Goal: Transaction & Acquisition: Book appointment/travel/reservation

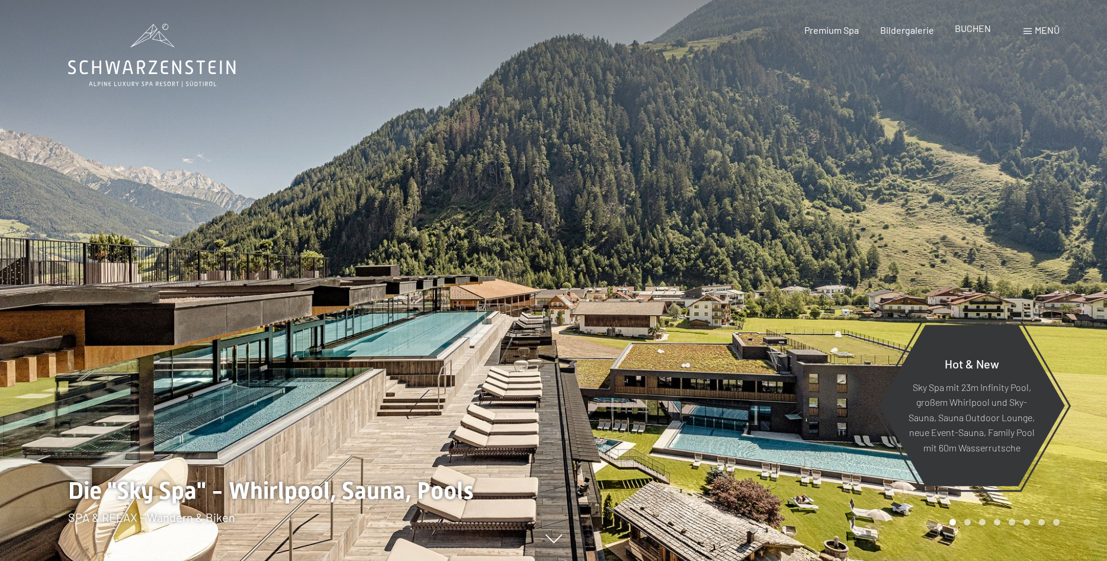
click at [969, 32] on span "BUCHEN" at bounding box center [972, 27] width 36 height 11
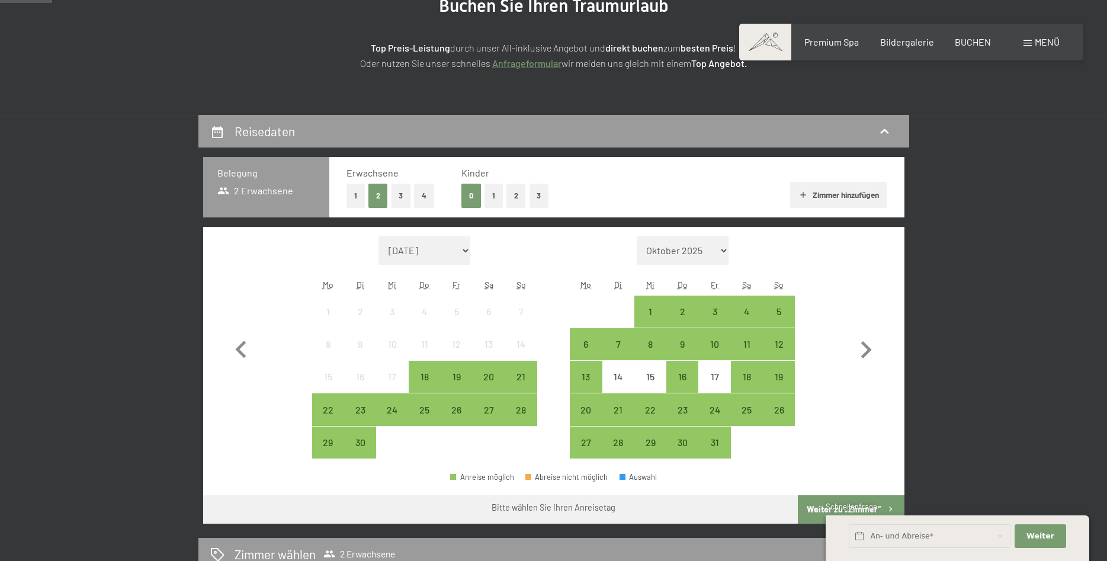
scroll to position [181, 0]
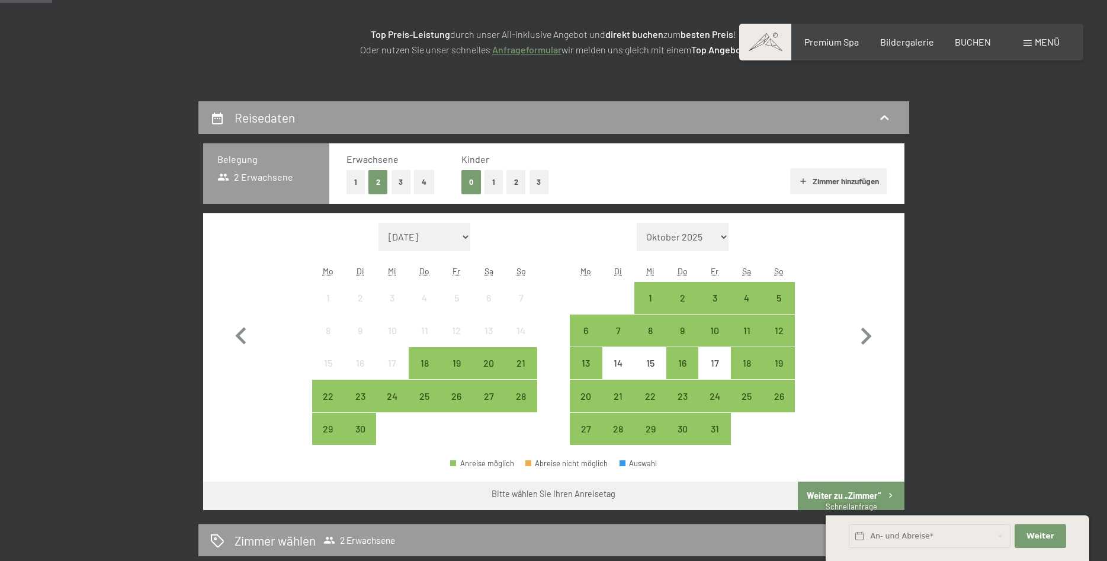
click at [520, 178] on button "2" at bounding box center [516, 182] width 20 height 24
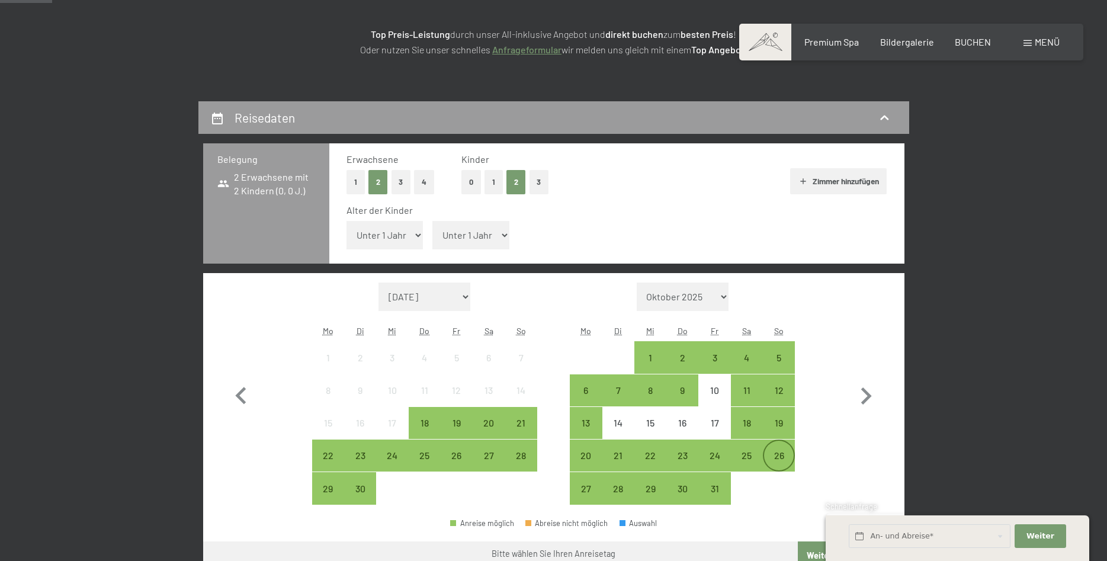
click at [777, 452] on div "26" at bounding box center [779, 466] width 30 height 30
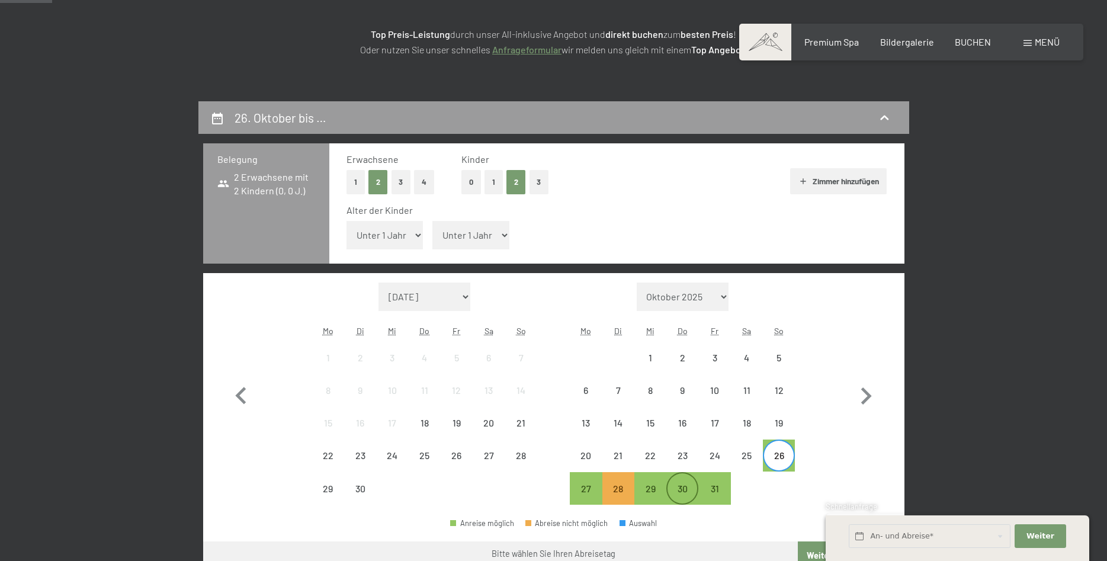
click at [678, 488] on div "30" at bounding box center [682, 499] width 30 height 30
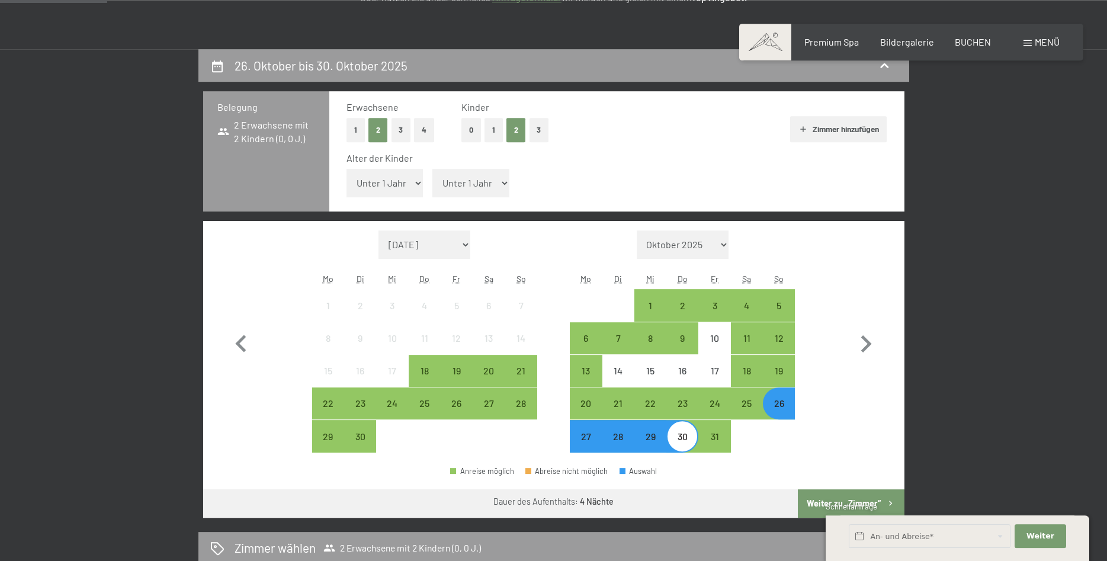
scroll to position [362, 0]
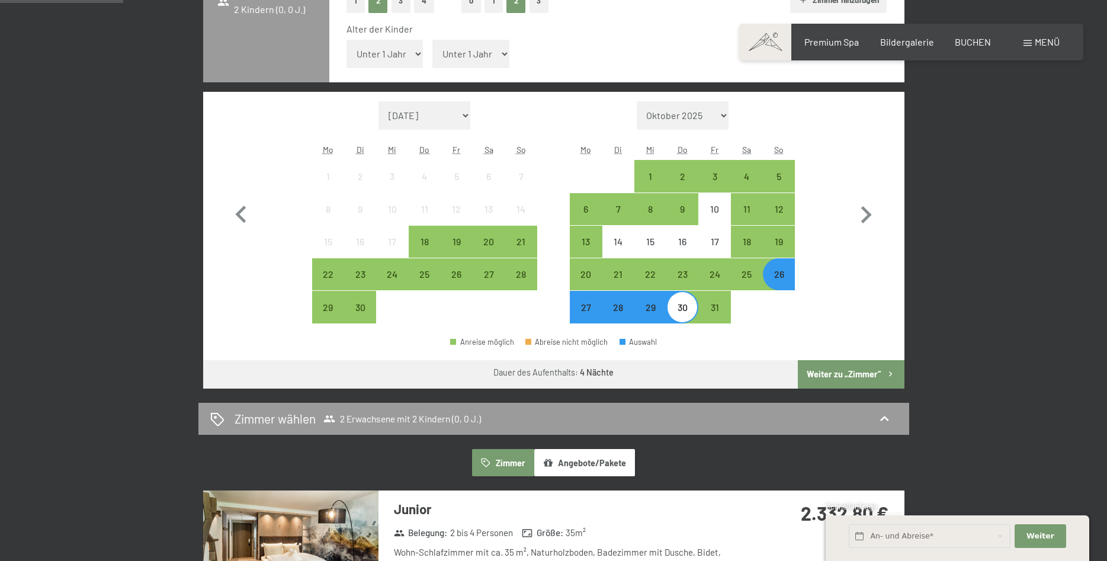
click at [827, 373] on button "Weiter zu „Zimmer“" at bounding box center [851, 374] width 106 height 28
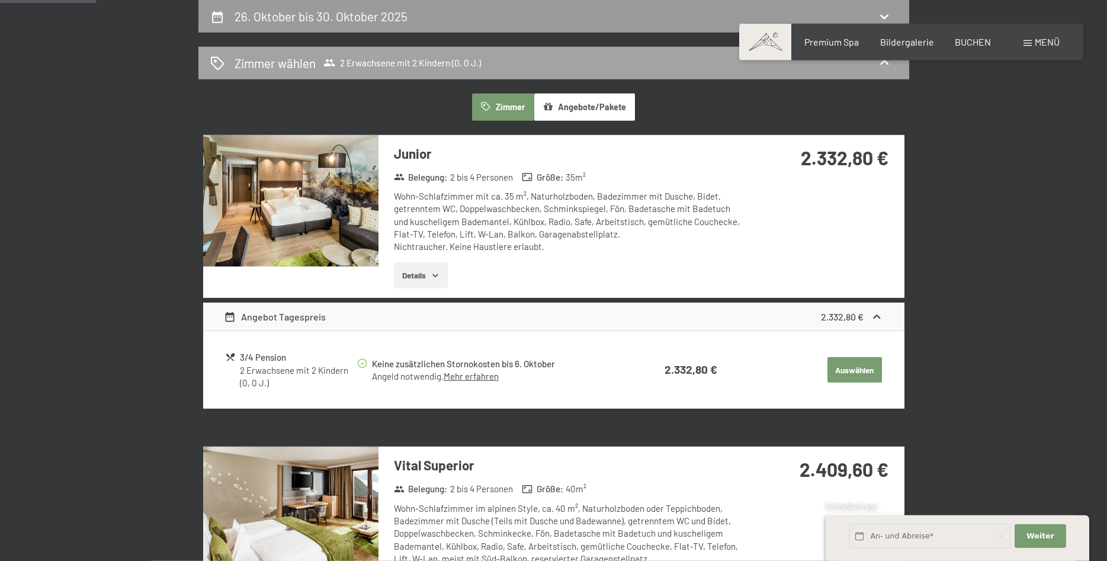
click at [462, 67] on span "2 Erwachsene mit 2 Kindern (0, 0 J.)" at bounding box center [401, 63] width 157 height 12
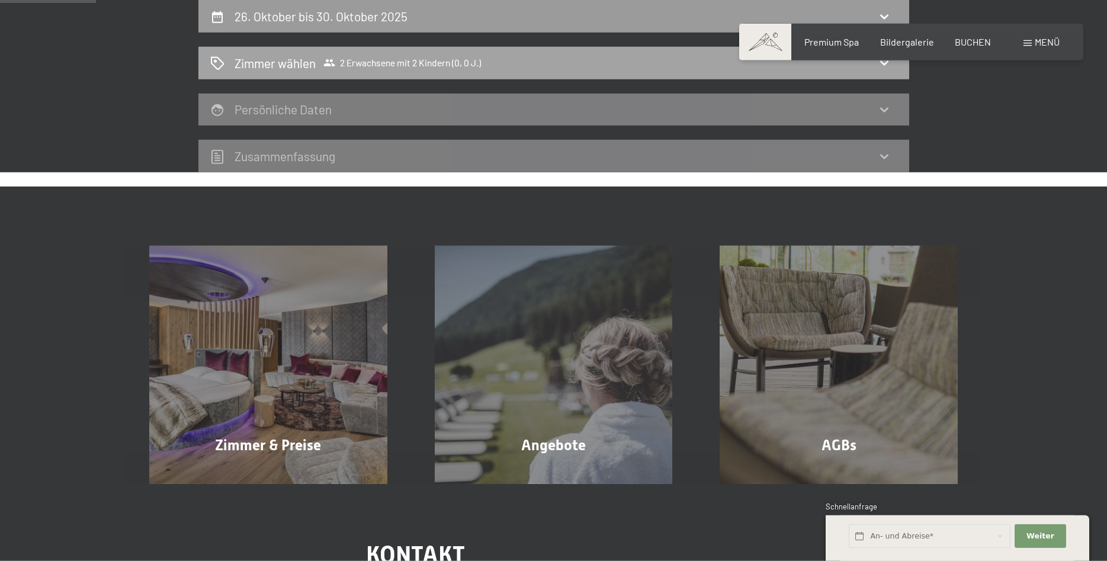
click at [442, 60] on span "2 Erwachsene mit 2 Kindern (0, 0 J.)" at bounding box center [401, 63] width 157 height 12
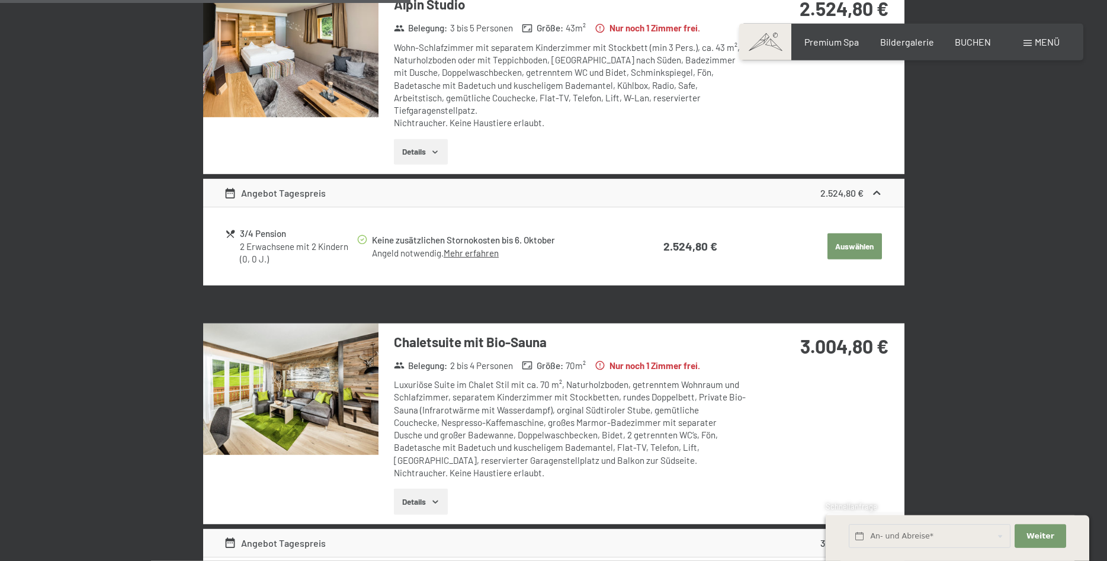
scroll to position [947, 0]
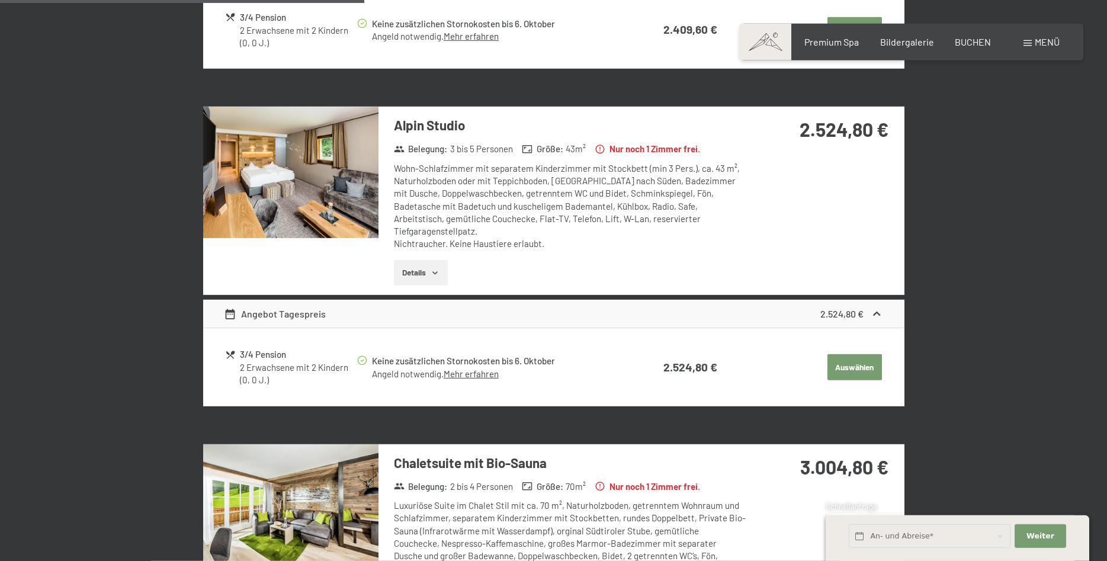
click at [312, 197] on img at bounding box center [290, 172] width 175 height 131
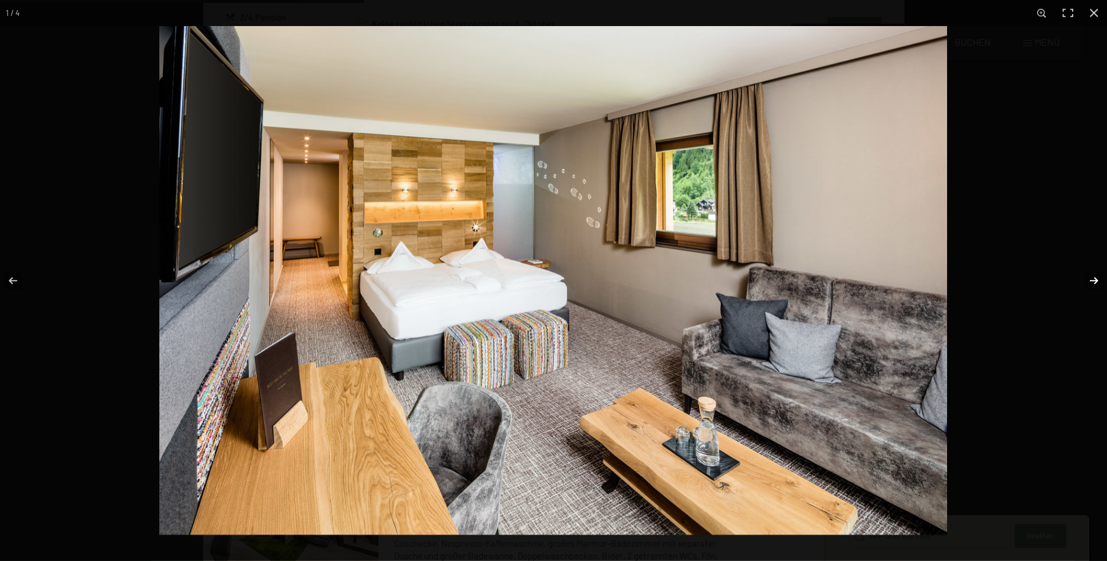
click at [1092, 277] on button "button" at bounding box center [1085, 280] width 41 height 59
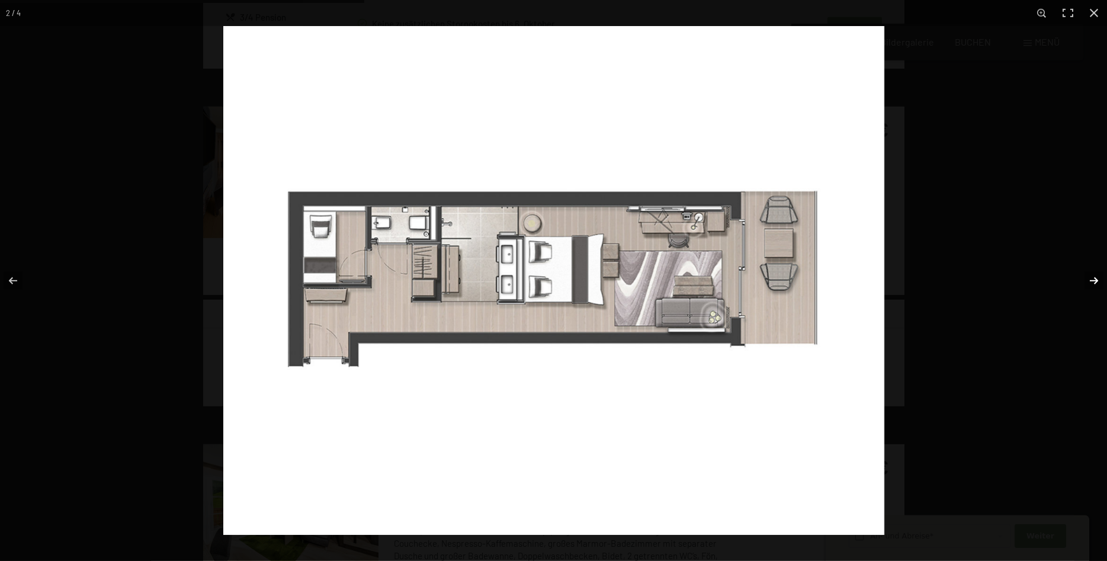
click at [1094, 281] on button "button" at bounding box center [1085, 280] width 41 height 59
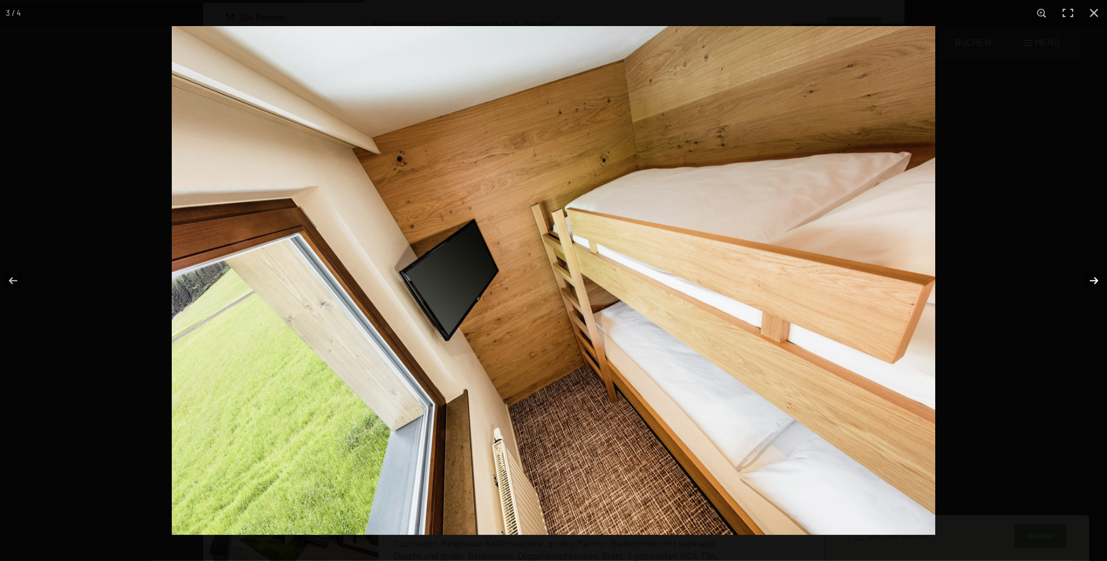
click at [1094, 281] on button "button" at bounding box center [1085, 280] width 41 height 59
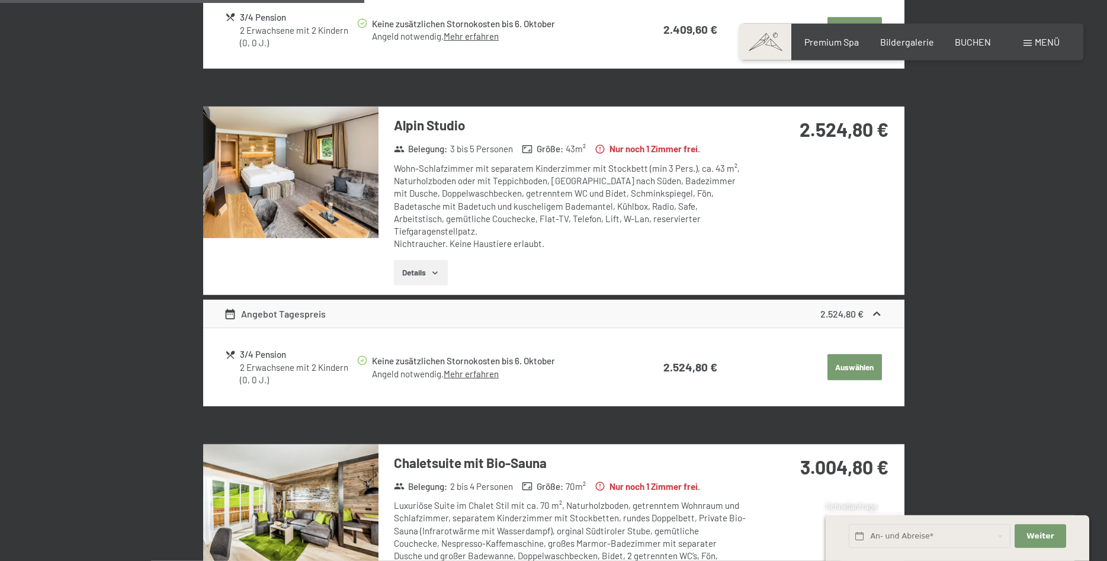
click at [864, 354] on button "Auswählen" at bounding box center [854, 367] width 54 height 26
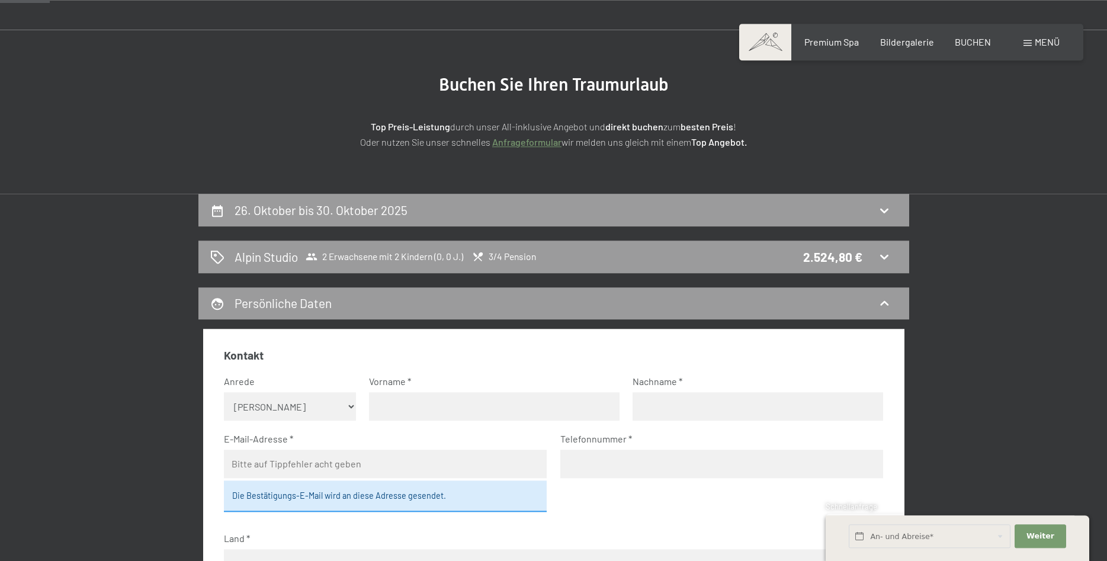
scroll to position [60, 0]
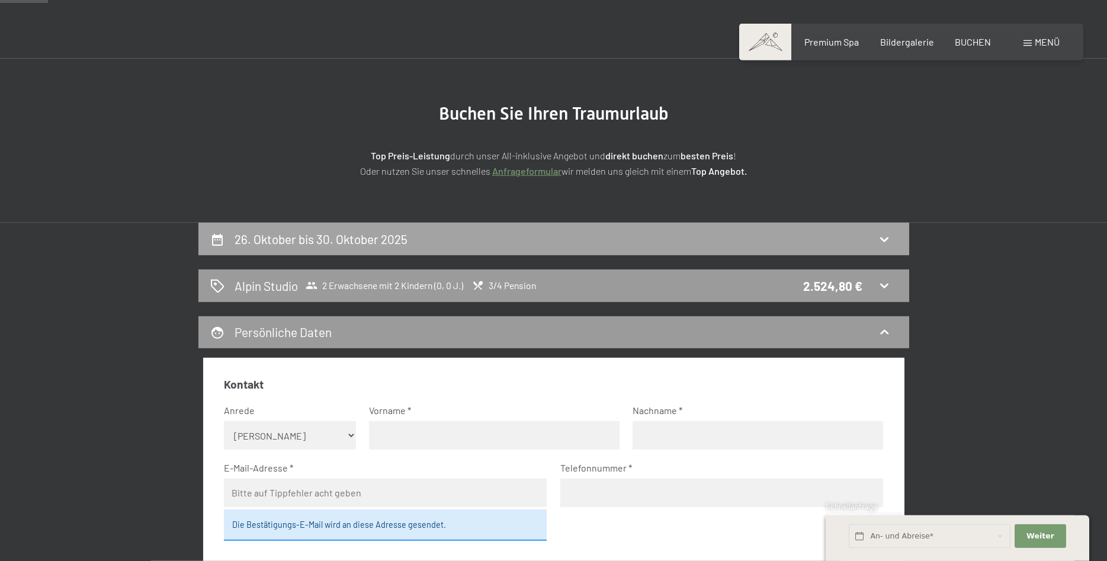
click at [884, 233] on icon at bounding box center [884, 239] width 14 height 14
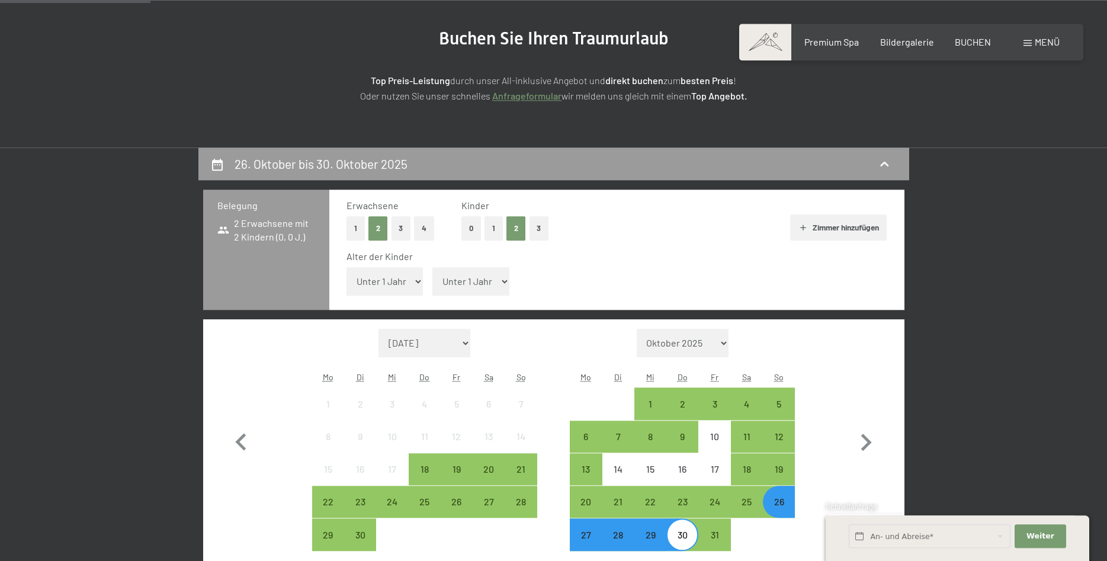
scroll to position [0, 0]
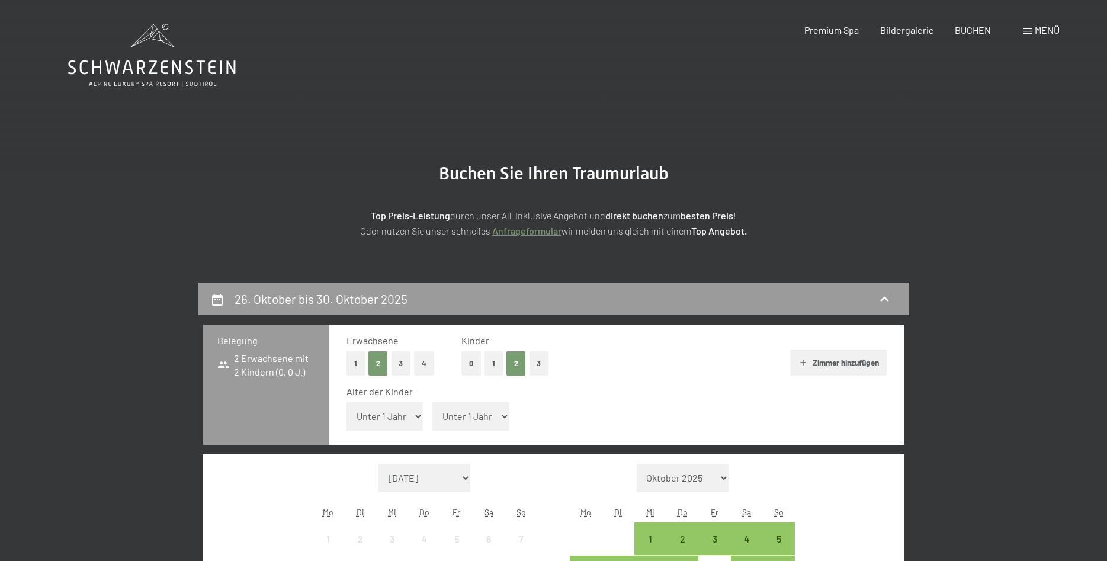
click at [146, 59] on icon at bounding box center [152, 55] width 168 height 63
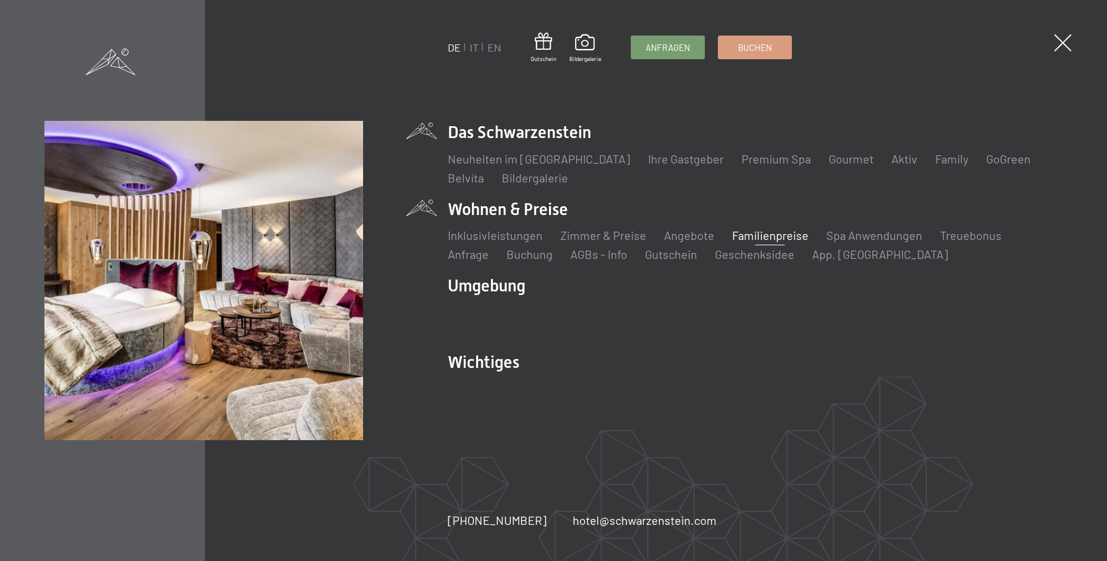
click at [761, 233] on link "Familienpreise" at bounding box center [770, 235] width 76 height 14
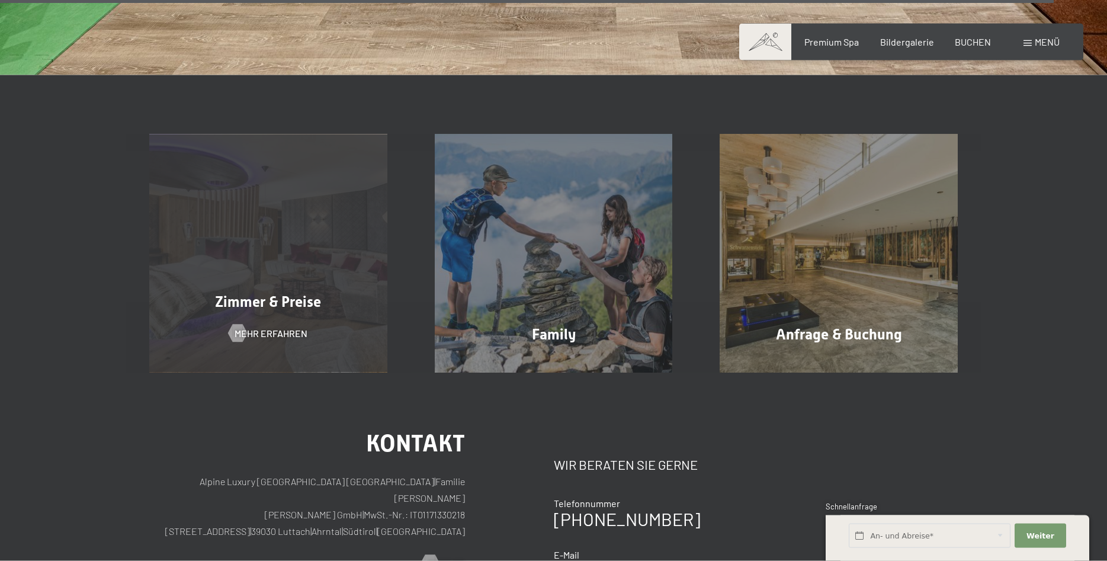
scroll to position [4831, 0]
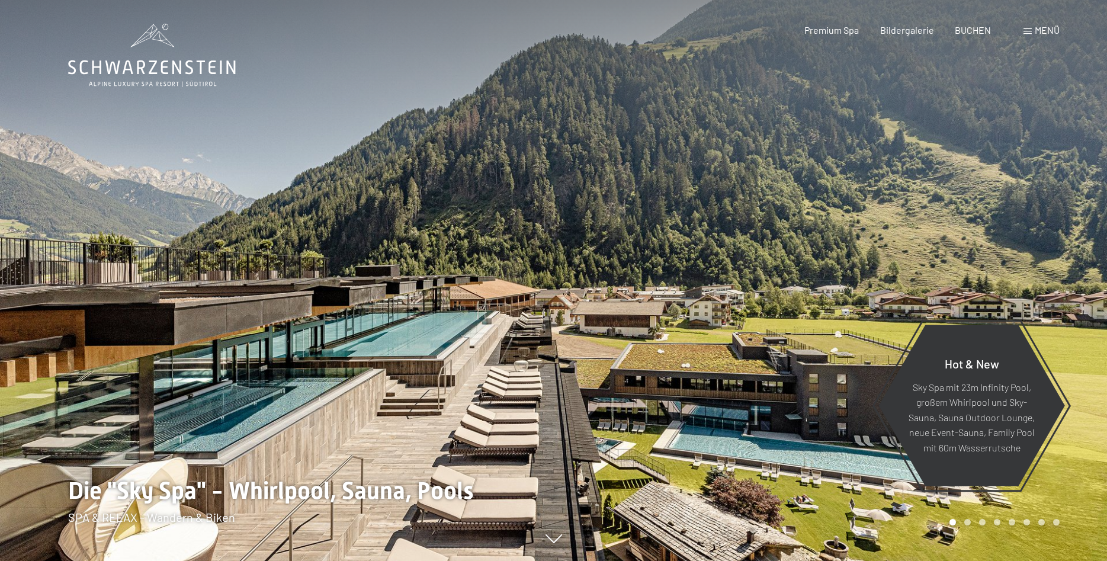
click at [1039, 29] on span "Menü" at bounding box center [1046, 29] width 25 height 11
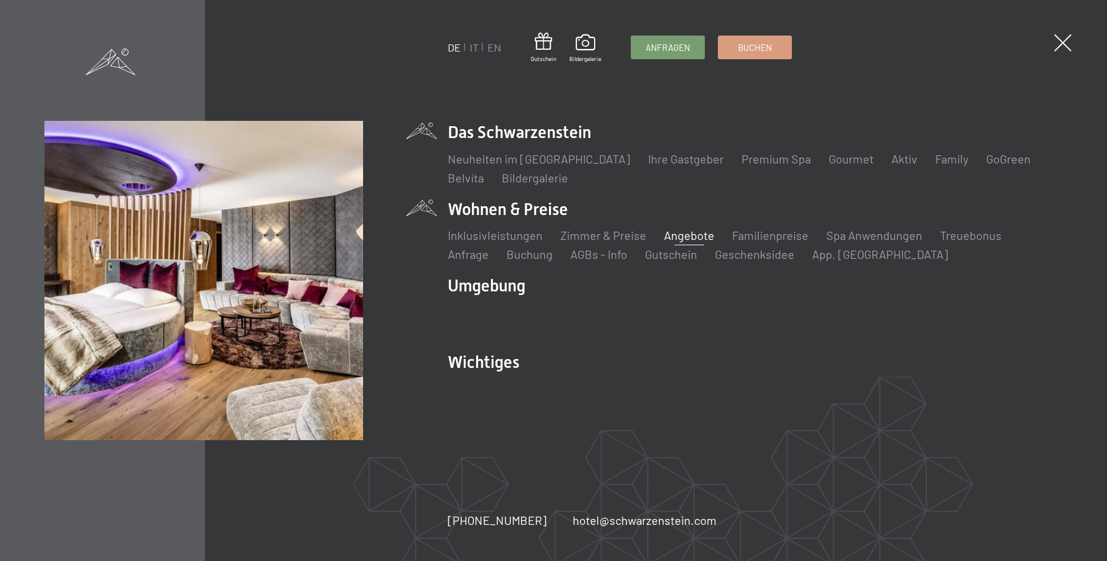
click at [679, 233] on link "Angebote" at bounding box center [689, 235] width 50 height 14
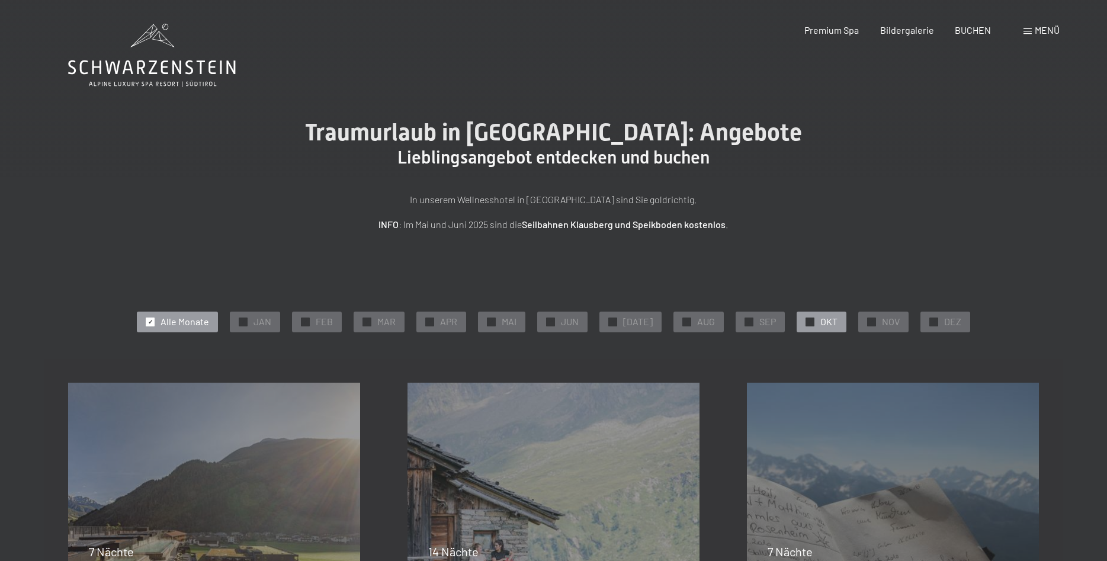
click at [806, 320] on div at bounding box center [809, 321] width 9 height 9
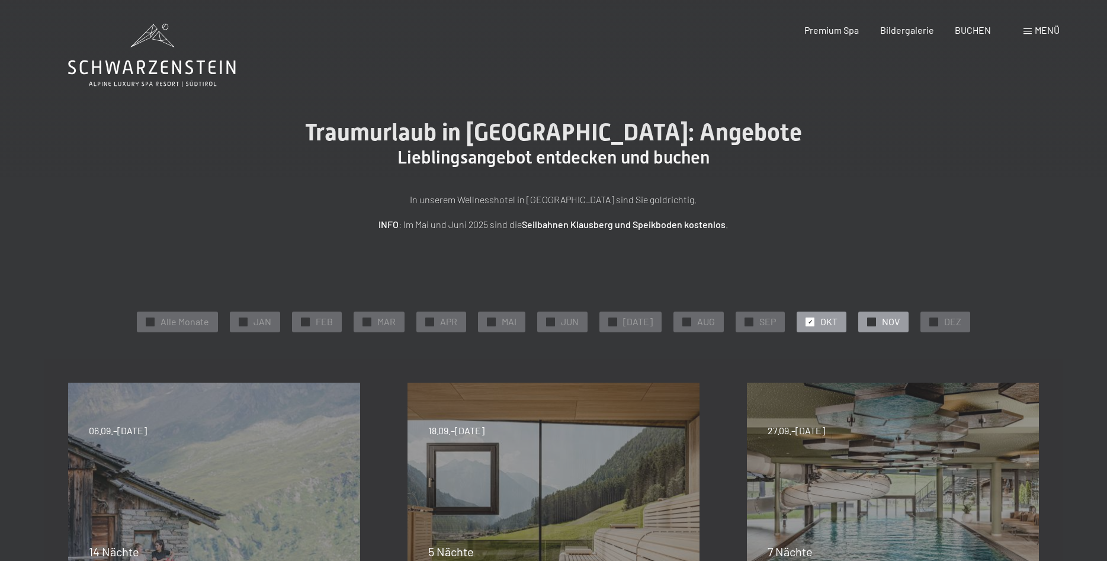
click at [869, 319] on span "✓" at bounding box center [871, 321] width 5 height 8
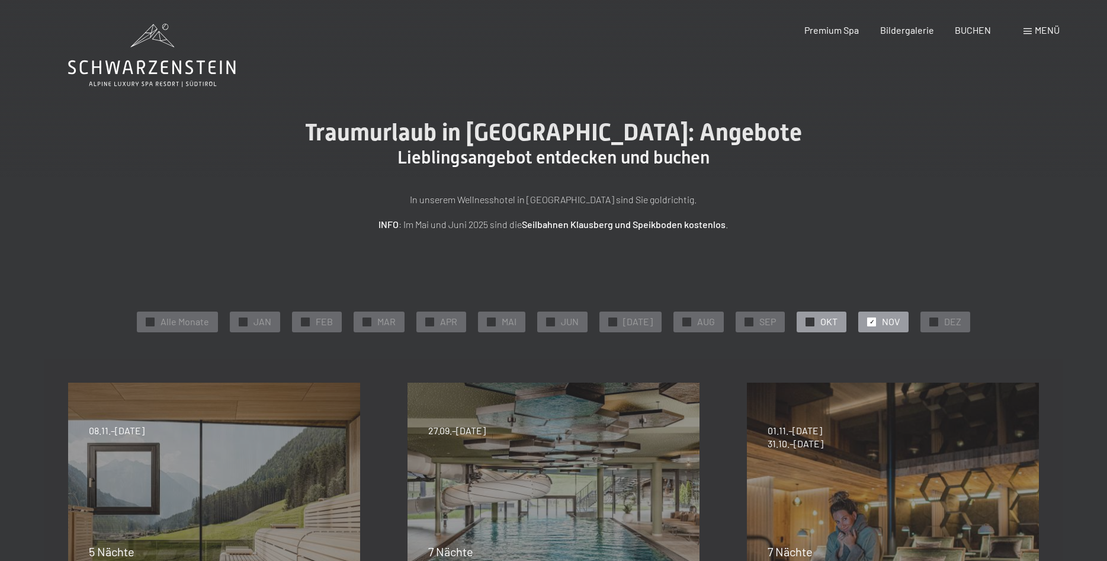
click at [808, 317] on div "✓ OKT" at bounding box center [821, 321] width 50 height 20
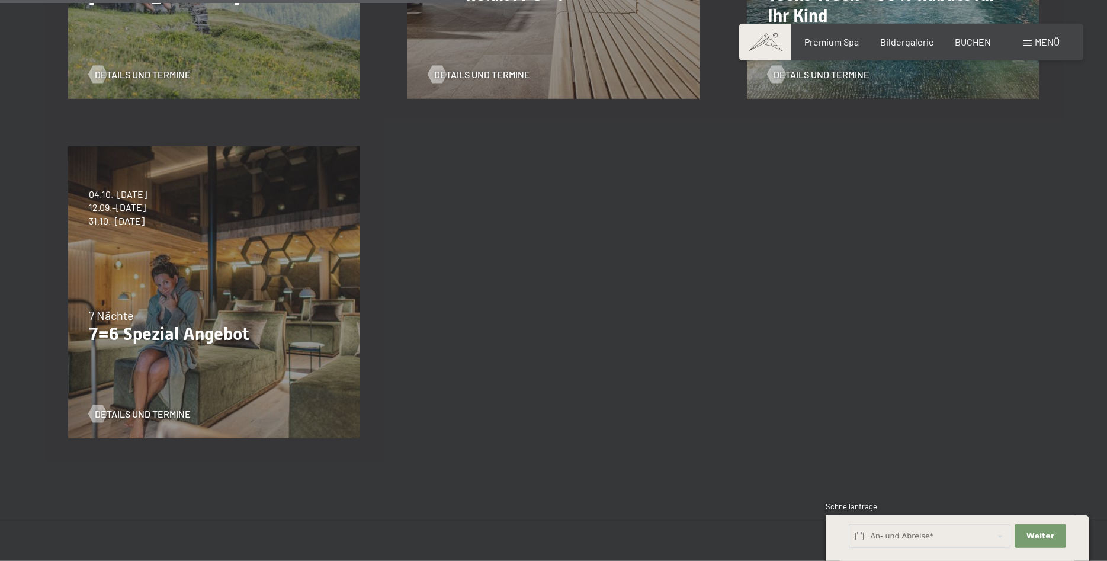
scroll to position [604, 0]
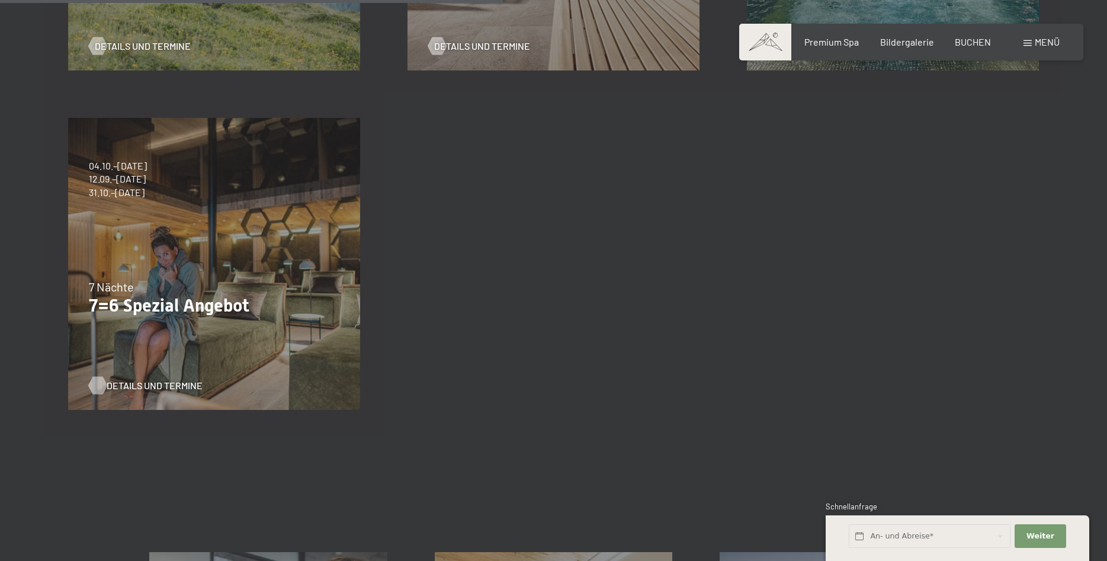
click at [141, 385] on span "Details und Termine" at bounding box center [155, 385] width 96 height 13
